Goal: Task Accomplishment & Management: Complete application form

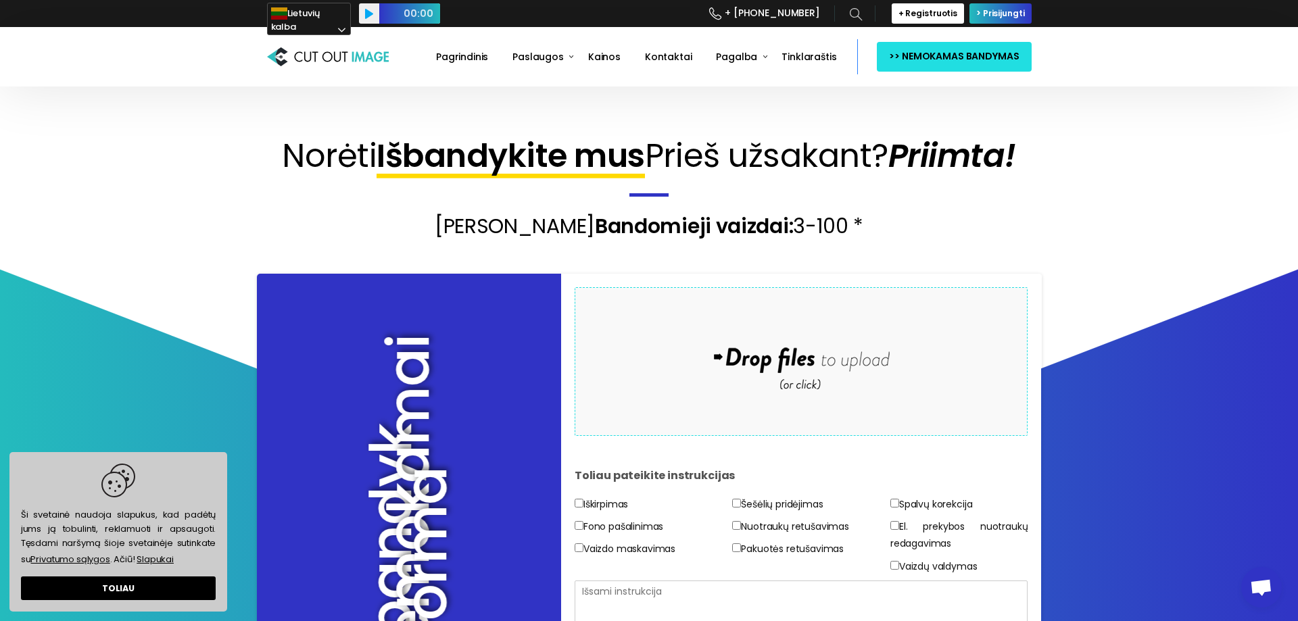
click at [790, 352] on div "Drop files here to upload" at bounding box center [800, 361] width 289 height 83
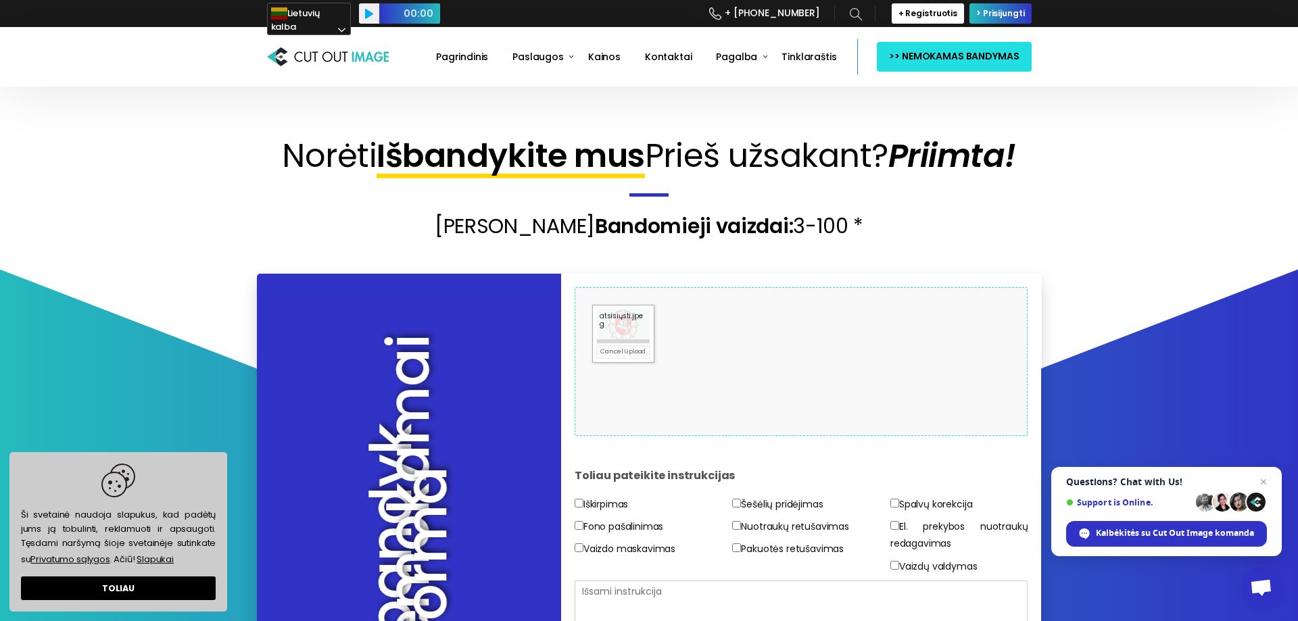
click at [616, 343] on div "9.9 KB atsisiųsti.jpeg Check Error Cancel Upload" at bounding box center [623, 334] width 62 height 58
click at [640, 333] on div at bounding box center [623, 325] width 61 height 38
click at [622, 353] on link "Cancel Upload" at bounding box center [623, 352] width 54 height 14
click at [626, 327] on div at bounding box center [623, 325] width 61 height 38
click at [616, 354] on link "Remove File" at bounding box center [623, 353] width 54 height 16
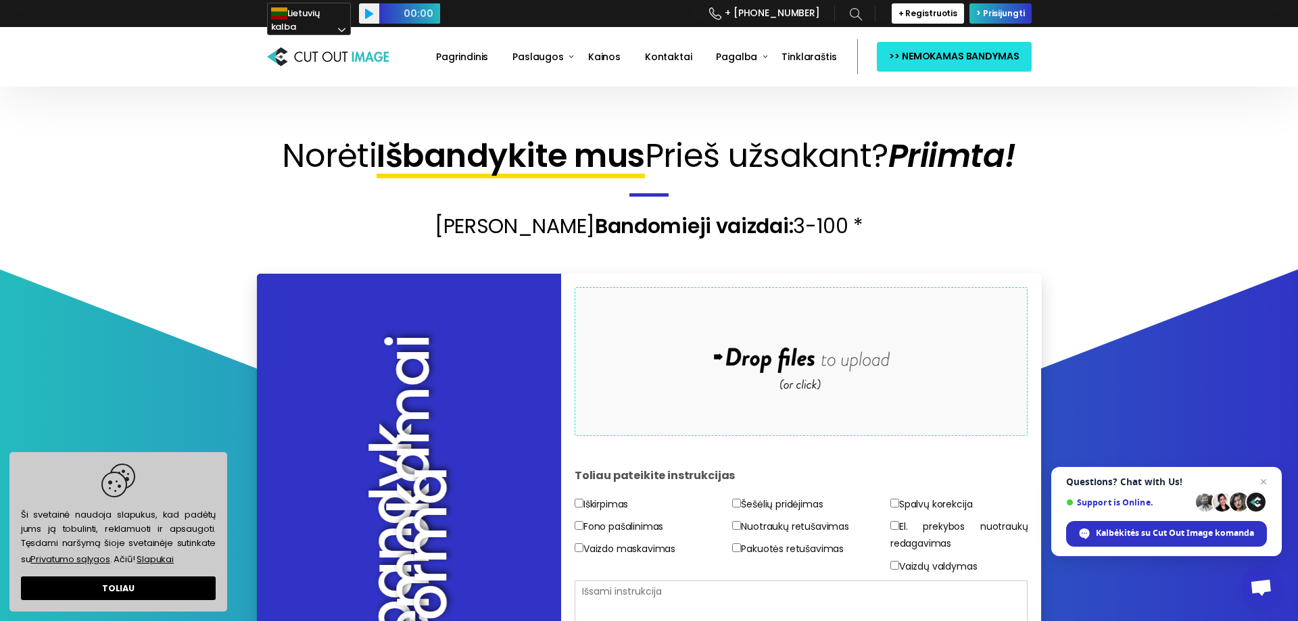
click at [664, 360] on div "Drop files here to upload" at bounding box center [800, 361] width 289 height 83
click at [613, 324] on div at bounding box center [623, 325] width 61 height 38
click at [619, 315] on div at bounding box center [623, 325] width 61 height 38
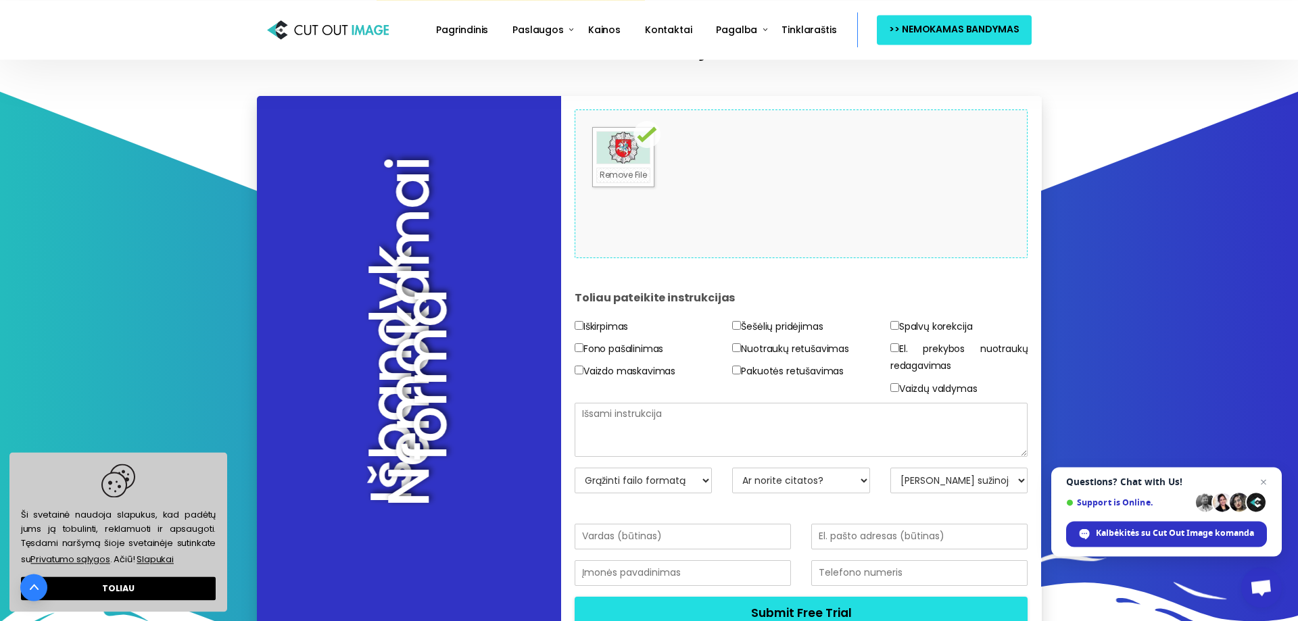
scroll to position [207, 0]
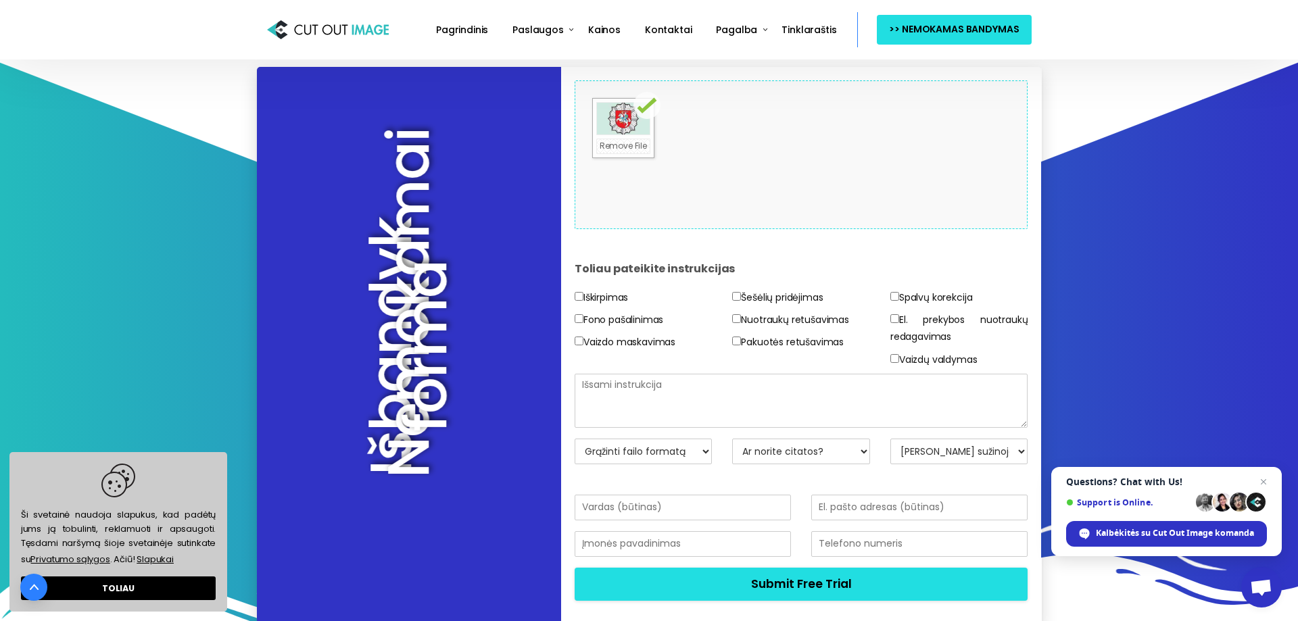
click at [579, 297] on input"] "Iškirpimas" at bounding box center [579, 296] width 9 height 9
checkbox input"] "true"
click at [677, 392] on textarea at bounding box center [802, 401] width 454 height 54
click at [890, 439] on select "[PERSON_NAME] sužinojote apie mus? El.pašto adresas Paieška Draugas/Kolega Soci…" at bounding box center [959, 452] width 138 height 26
click at [934, 455] on select "[PERSON_NAME] sužinojote apie mus? El.pašto adresas Paieška Draugas/Kolega Soci…" at bounding box center [959, 452] width 138 height 26
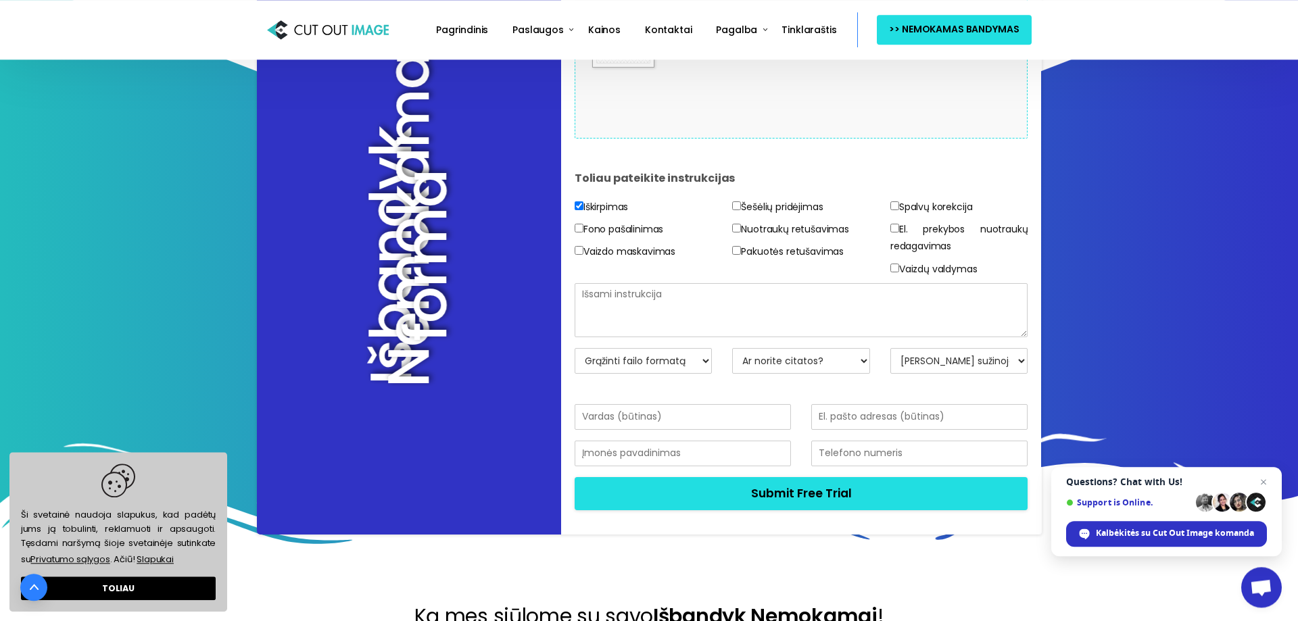
scroll to position [414, 0]
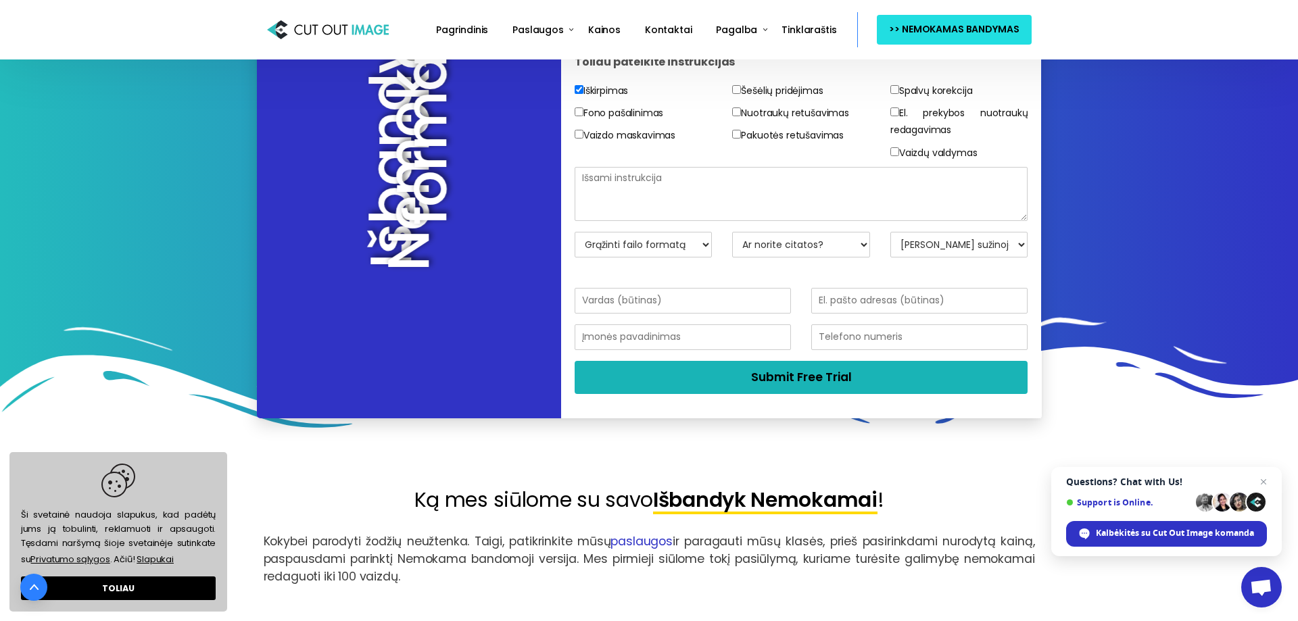
click at [803, 374] on button "Submit Free Trial" at bounding box center [802, 377] width 454 height 33
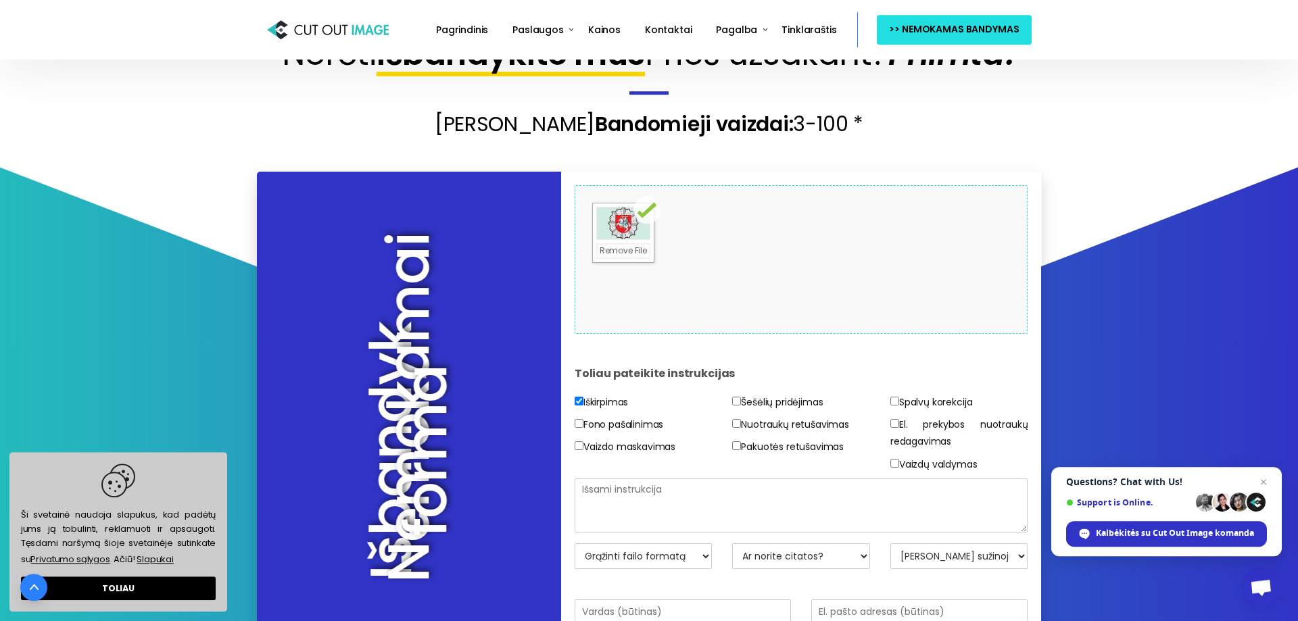
scroll to position [69, 0]
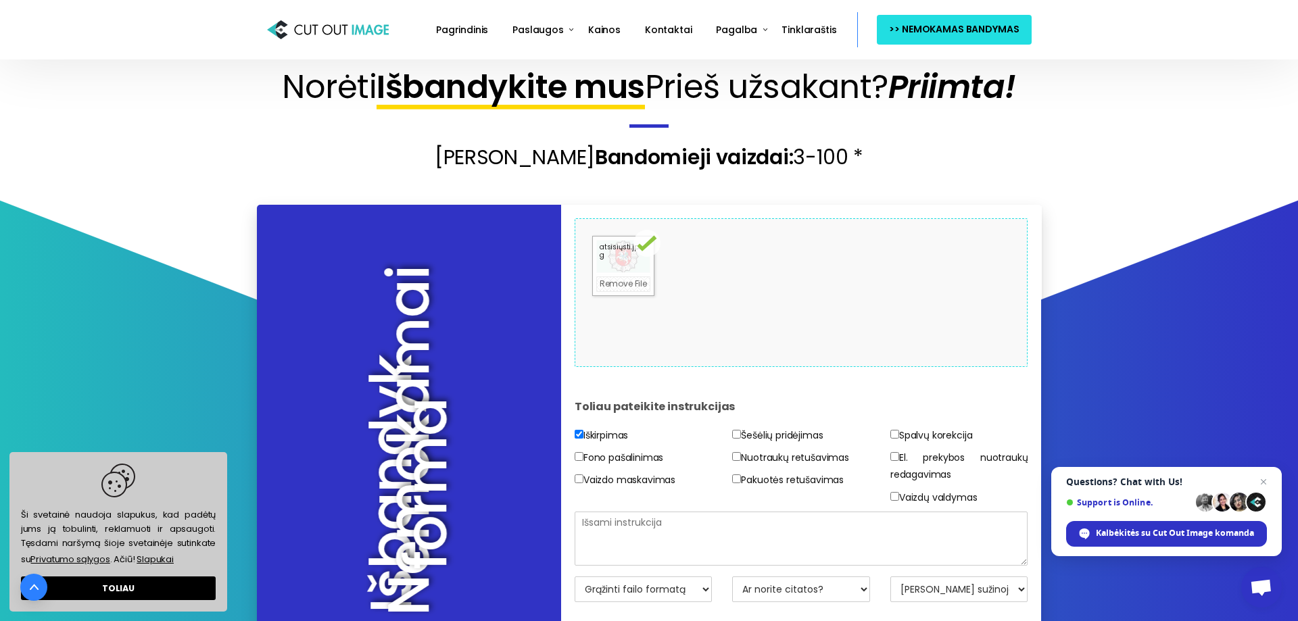
click at [627, 254] on div at bounding box center [623, 256] width 61 height 38
click at [640, 284] on link "Remove File" at bounding box center [623, 285] width 54 height 16
